Goal: Check status

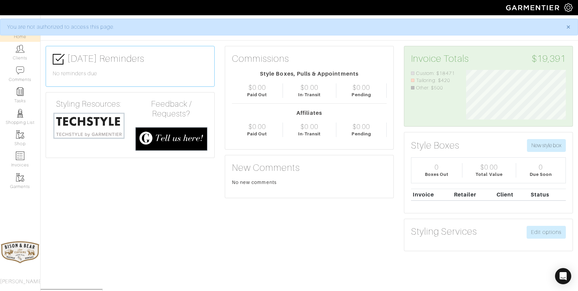
scroll to position [50, 110]
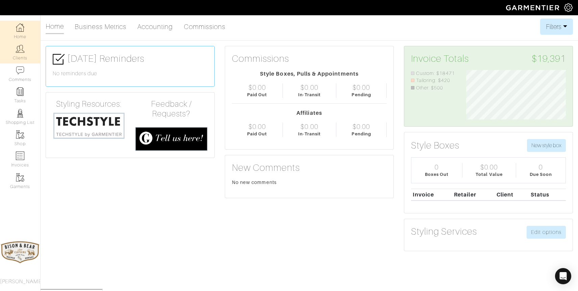
click at [24, 53] on img at bounding box center [20, 49] width 8 height 8
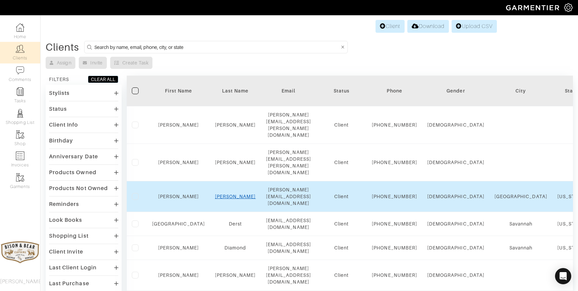
click at [220, 194] on link "[PERSON_NAME]" at bounding box center [235, 196] width 41 height 5
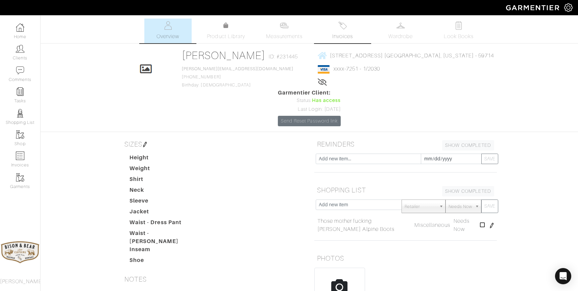
click at [342, 31] on link "Invoices" at bounding box center [342, 31] width 47 height 25
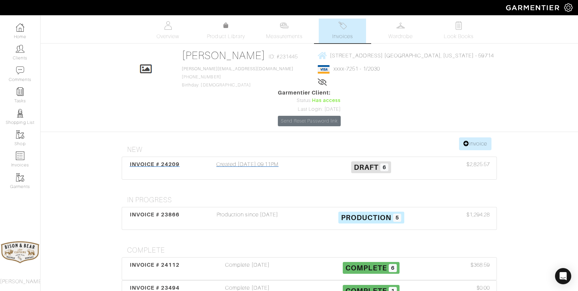
click at [258, 161] on div "Created [DATE] 09:11PM" at bounding box center [248, 169] width 124 height 16
